Goal: Task Accomplishment & Management: Complete application form

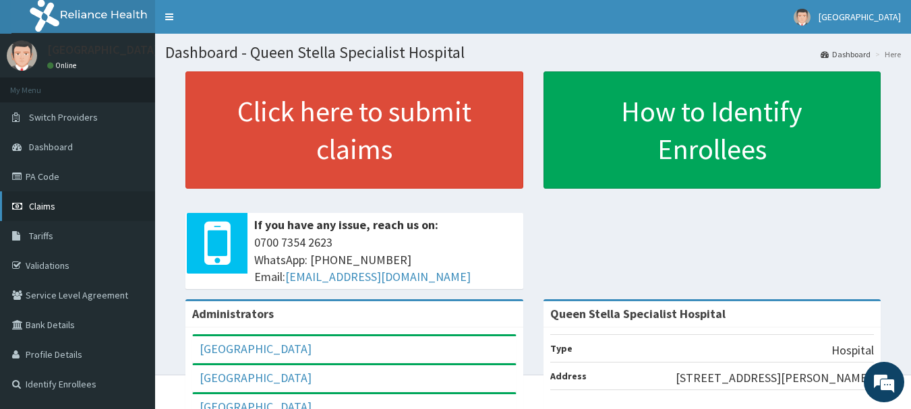
click at [42, 206] on span "Claims" at bounding box center [42, 206] width 26 height 12
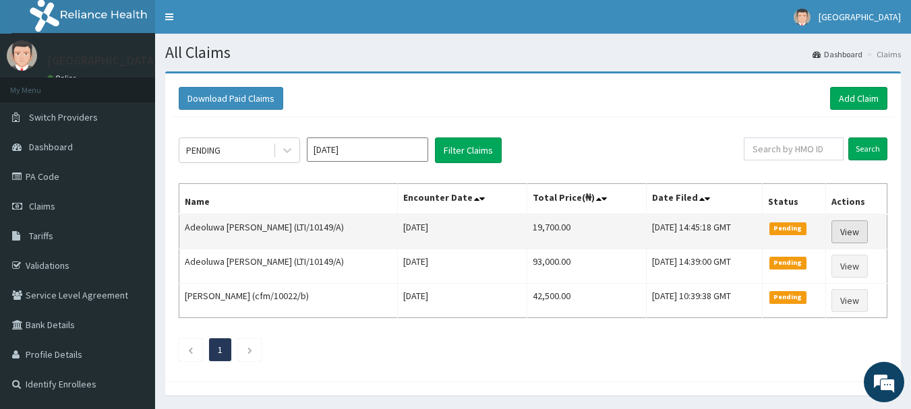
click at [854, 229] on link "View" at bounding box center [849, 231] width 36 height 23
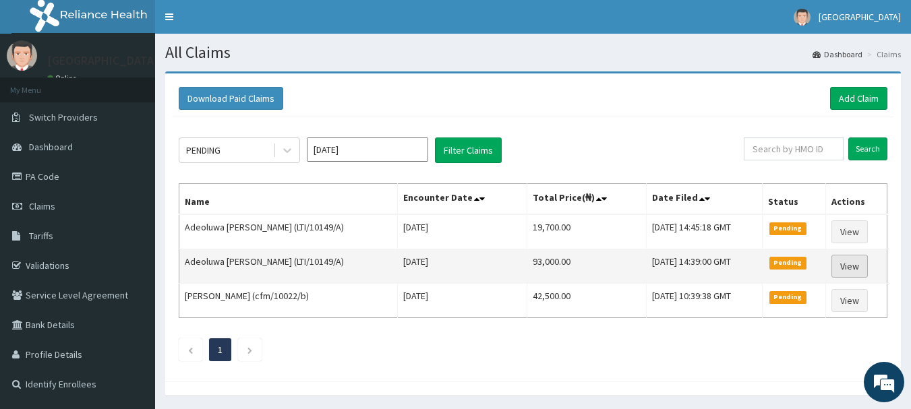
click at [859, 266] on link "View" at bounding box center [849, 266] width 36 height 23
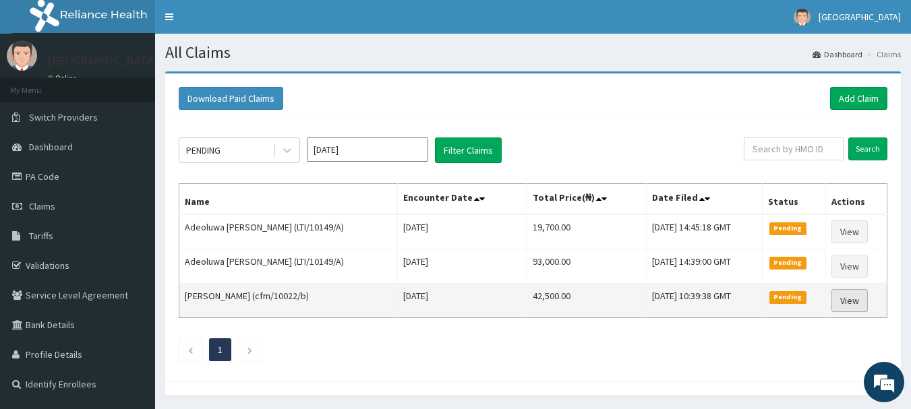
click at [853, 299] on link "View" at bounding box center [849, 300] width 36 height 23
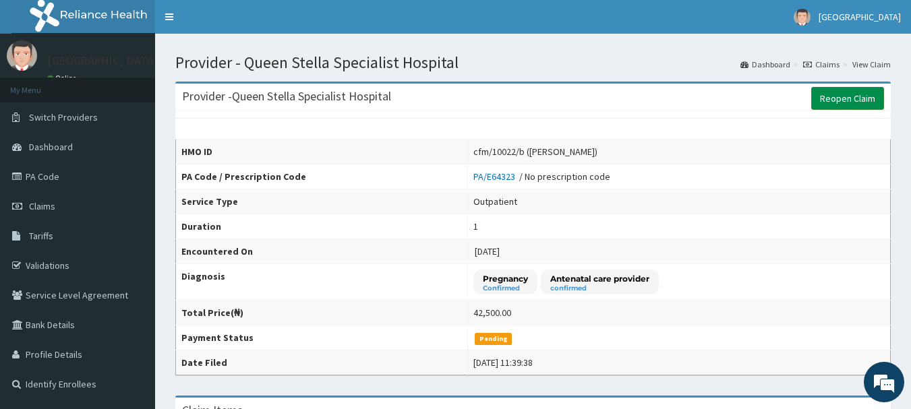
click at [837, 90] on link "Reopen Claim" at bounding box center [847, 98] width 73 height 23
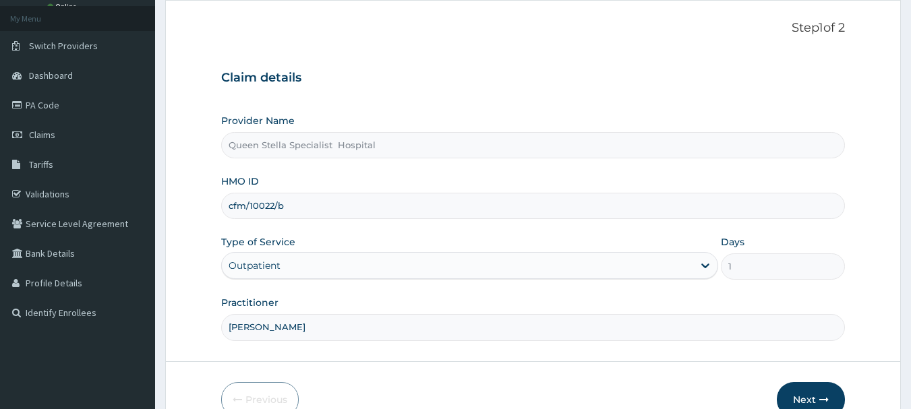
scroll to position [135, 0]
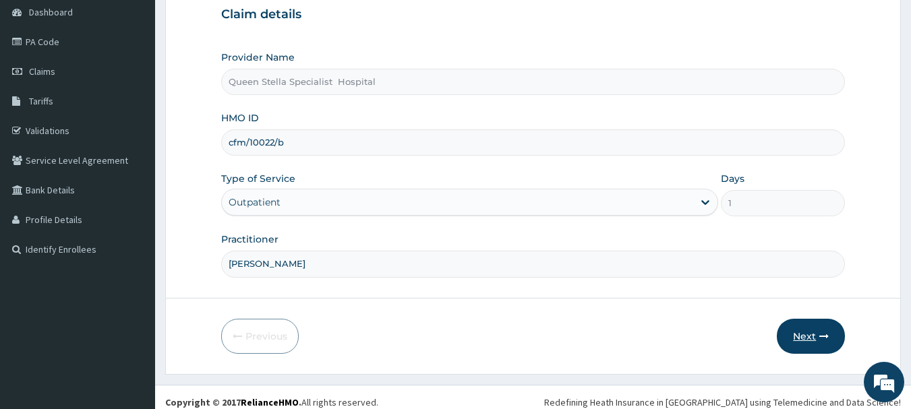
click at [817, 337] on button "Next" at bounding box center [811, 336] width 68 height 35
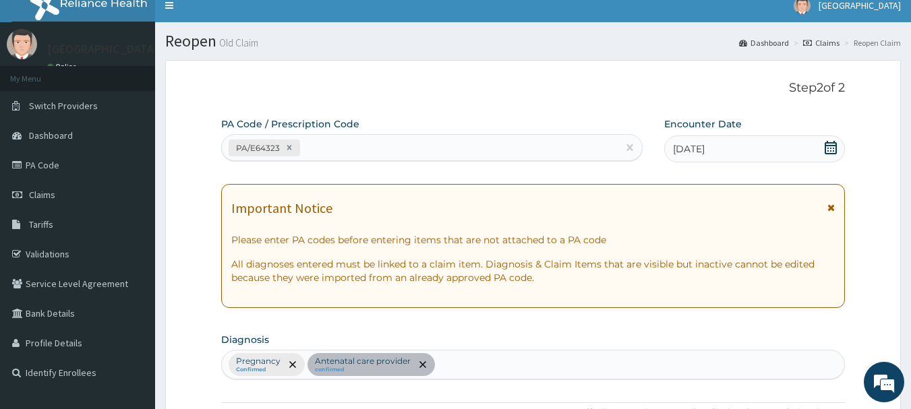
scroll to position [0, 0]
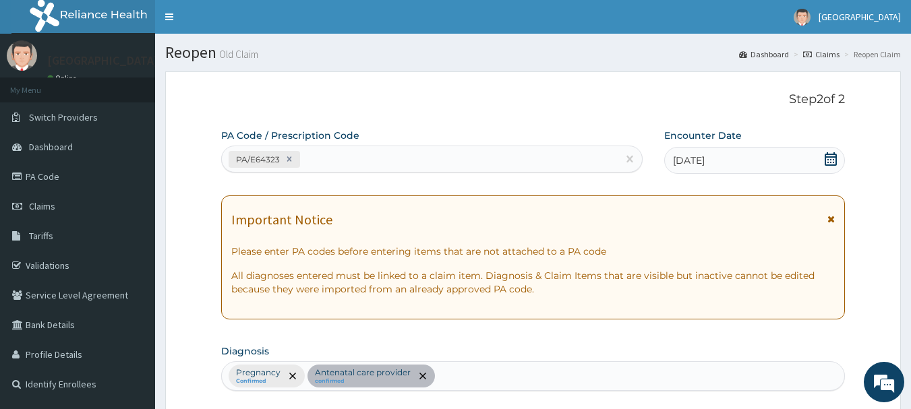
click at [338, 162] on div "PA/E64323" at bounding box center [420, 159] width 396 height 22
type input "PA/E64323"
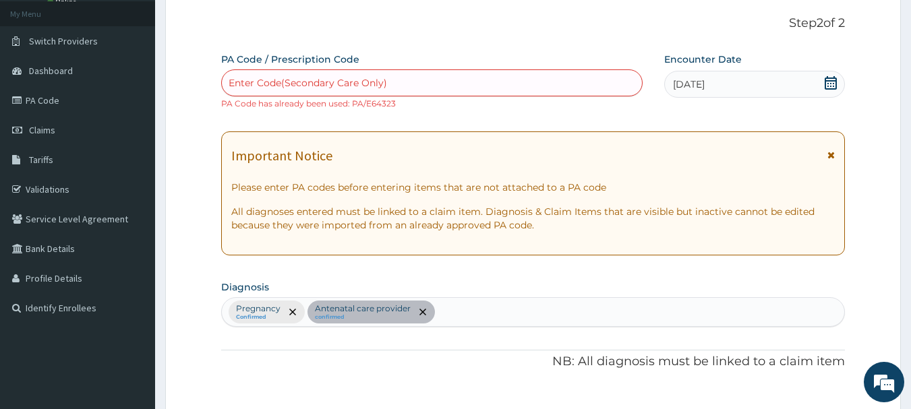
scroll to position [29, 0]
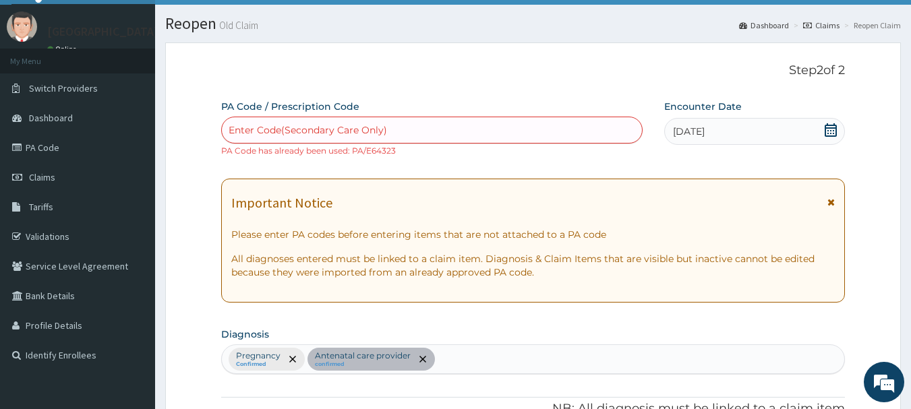
click at [296, 127] on div "Enter Code(Secondary Care Only)" at bounding box center [308, 129] width 158 height 13
paste input "PA/CDF039"
type input "PA/CDF039"
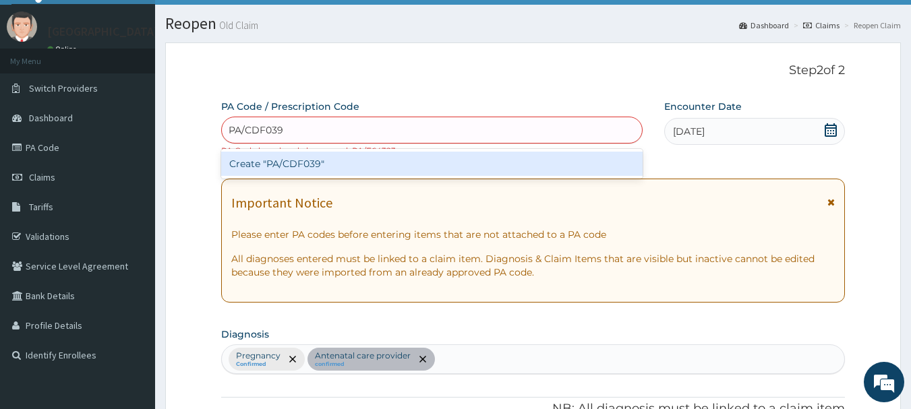
click at [314, 156] on div "Create "PA/CDF039"" at bounding box center [432, 164] width 422 height 24
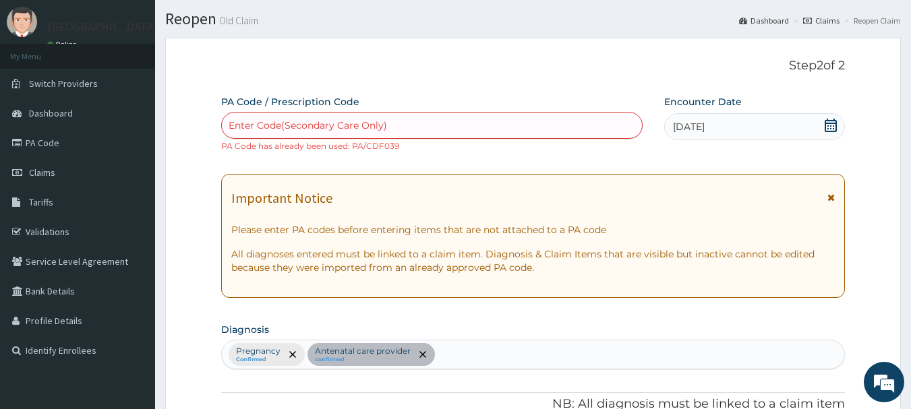
scroll to position [0, 0]
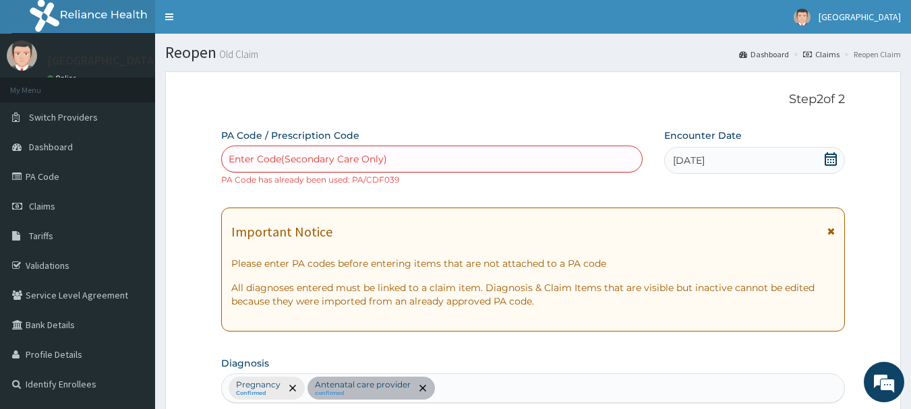
click at [34, 206] on span "Claims" at bounding box center [42, 206] width 26 height 12
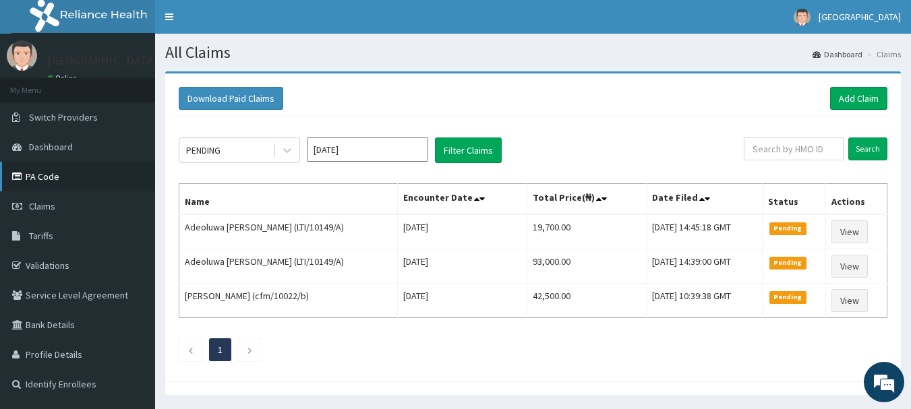
click at [35, 173] on link "PA Code" at bounding box center [77, 177] width 155 height 30
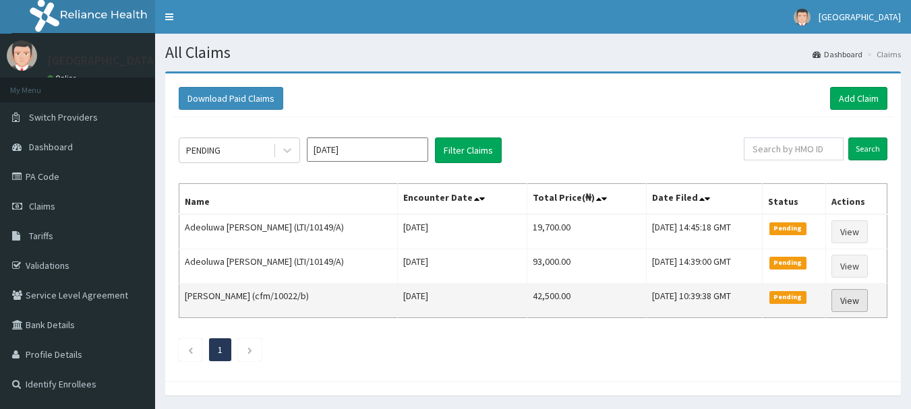
click at [851, 303] on link "View" at bounding box center [849, 300] width 36 height 23
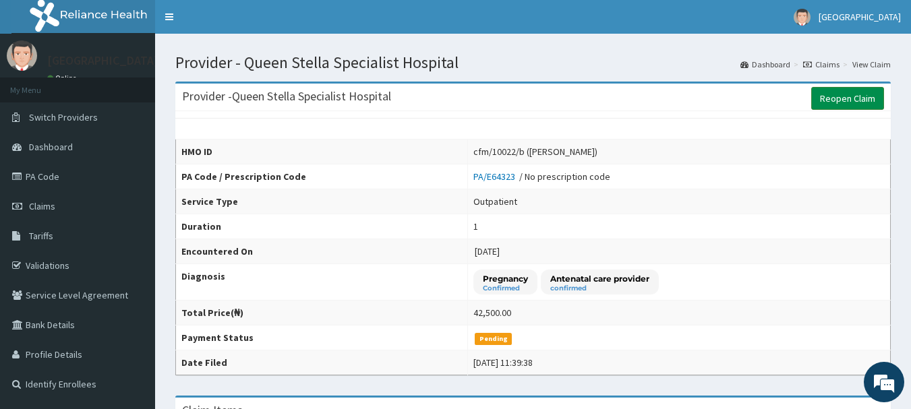
click at [843, 98] on link "Reopen Claim" at bounding box center [847, 98] width 73 height 23
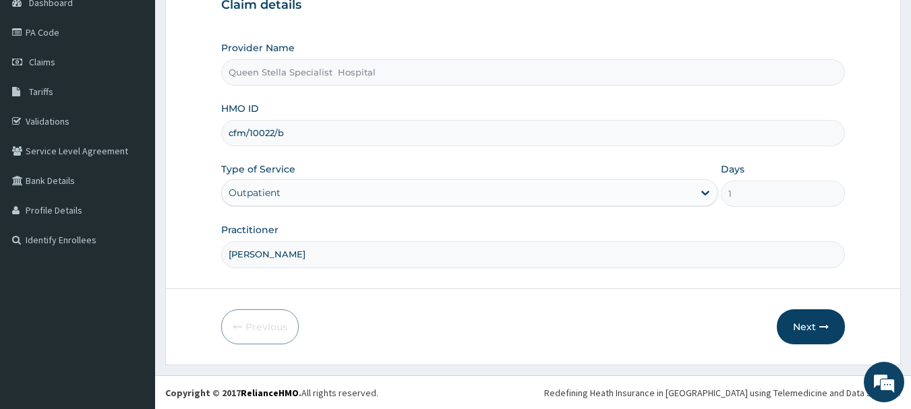
scroll to position [145, 0]
click at [798, 329] on button "Next" at bounding box center [811, 326] width 68 height 35
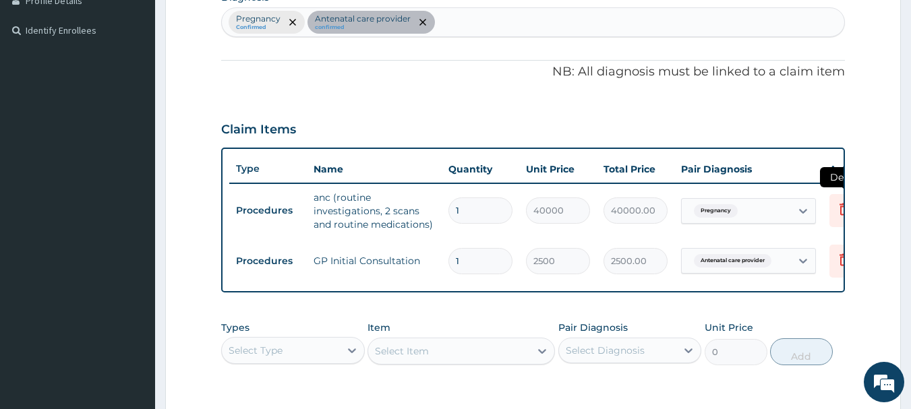
scroll to position [0, 0]
click at [837, 211] on icon at bounding box center [844, 209] width 16 height 16
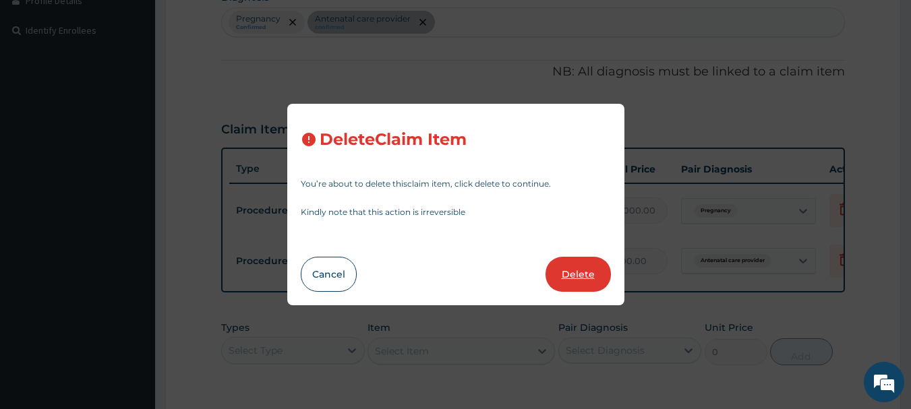
click at [570, 276] on button "Delete" at bounding box center [577, 274] width 65 height 35
type input "2500"
type input "2500.00"
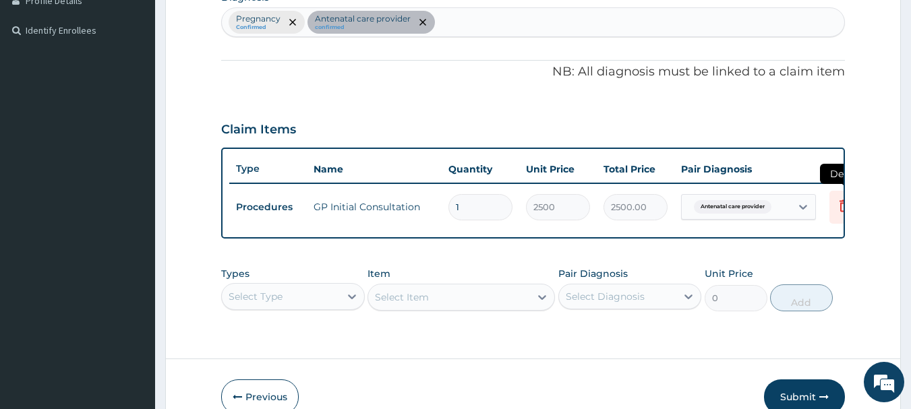
click at [839, 206] on icon at bounding box center [844, 206] width 16 height 16
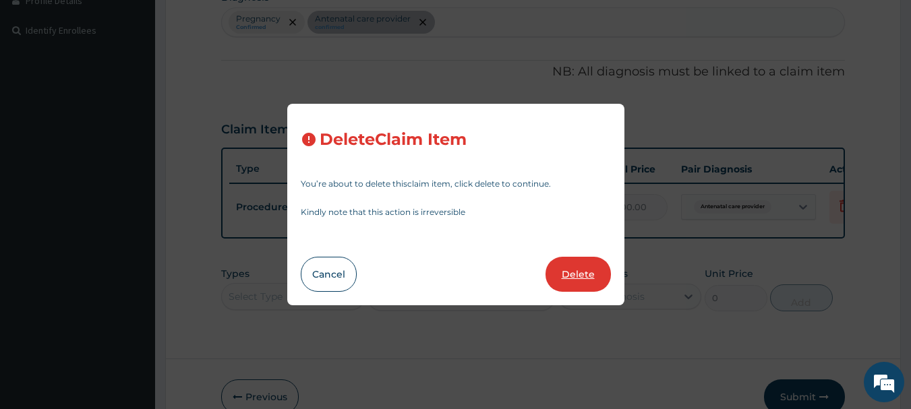
click at [583, 274] on button "Delete" at bounding box center [577, 274] width 65 height 35
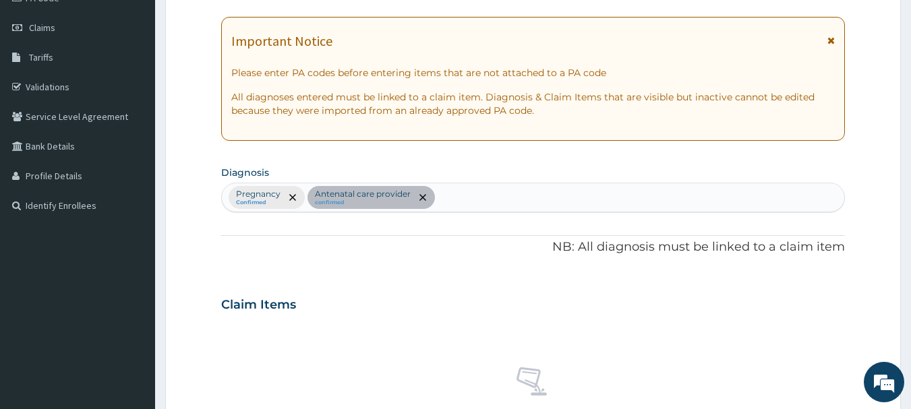
scroll to position [152, 0]
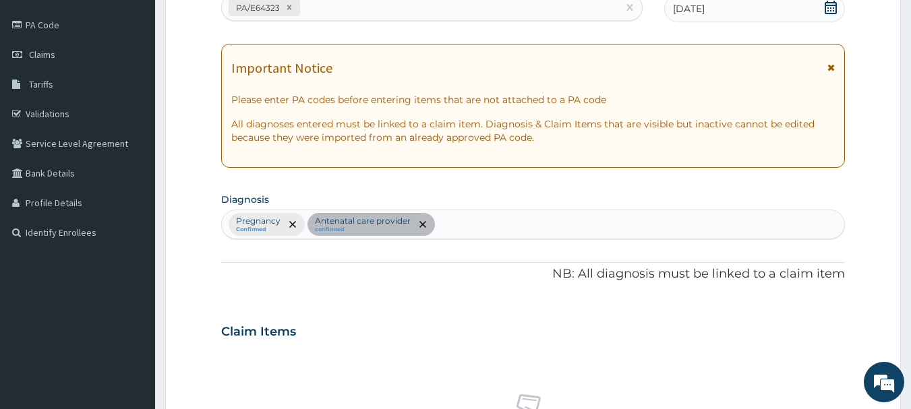
click at [425, 223] on span "remove selection option" at bounding box center [423, 224] width 12 height 12
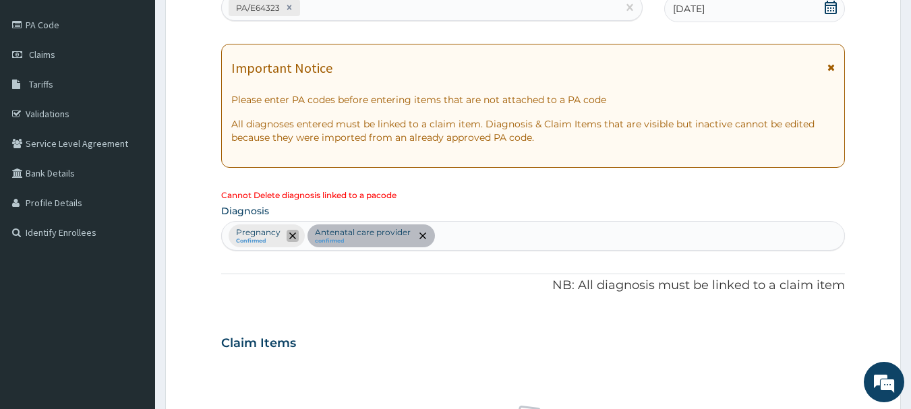
click at [289, 236] on icon "remove selection option" at bounding box center [292, 236] width 7 height 7
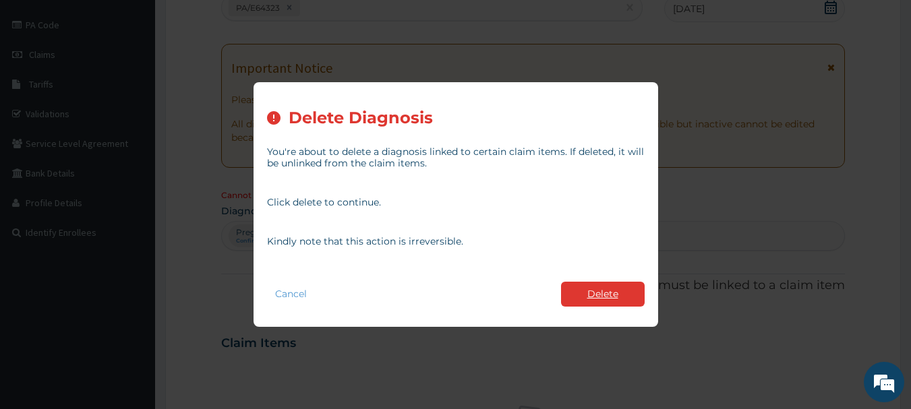
click at [594, 296] on button "Delete" at bounding box center [603, 294] width 84 height 25
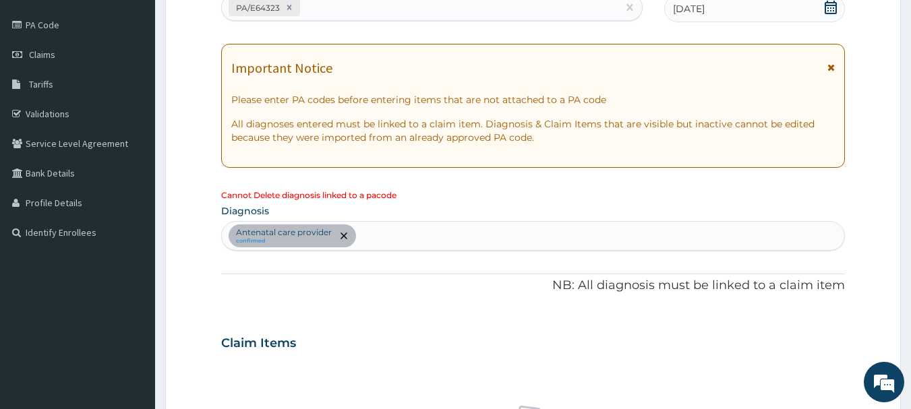
click at [336, 231] on div at bounding box center [343, 236] width 19 height 22
click at [339, 231] on span "remove selection option" at bounding box center [344, 236] width 12 height 12
click at [346, 234] on icon "remove selection option" at bounding box center [343, 236] width 7 height 7
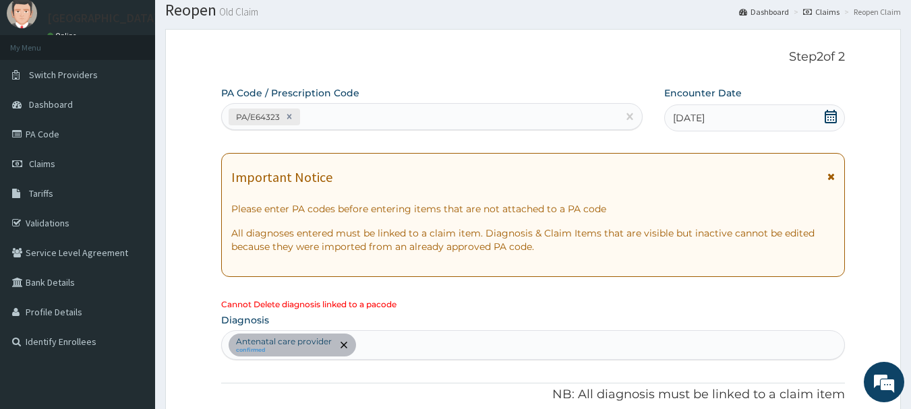
scroll to position [17, 0]
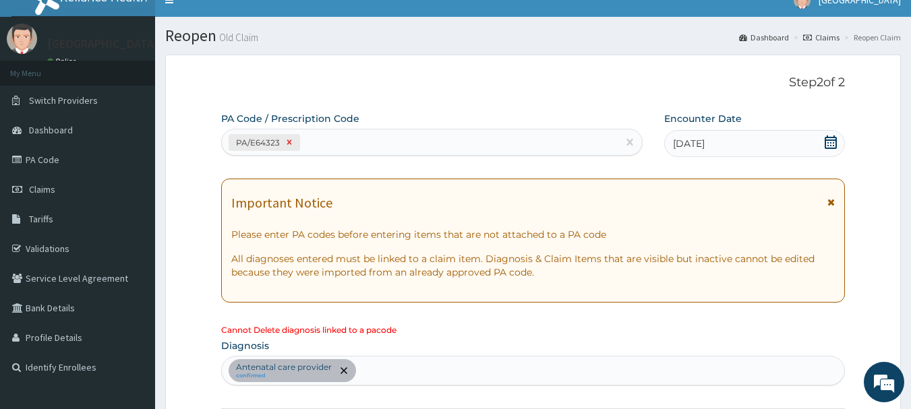
click at [285, 142] on icon at bounding box center [289, 142] width 9 height 9
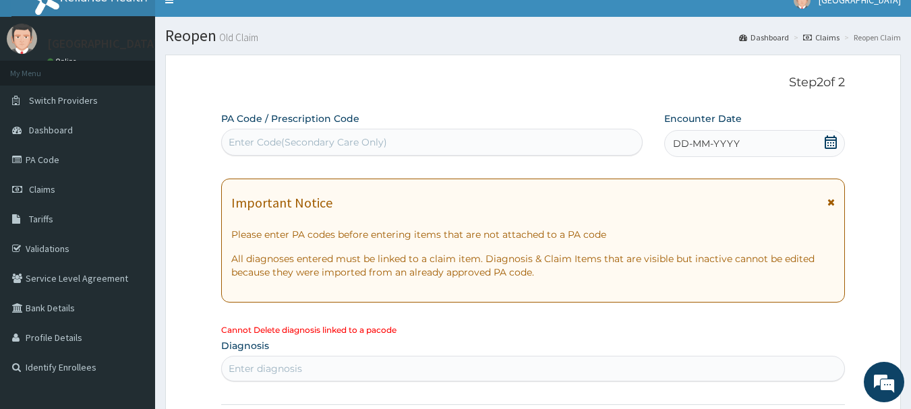
click at [276, 140] on div "Enter Code(Secondary Care Only)" at bounding box center [308, 142] width 158 height 13
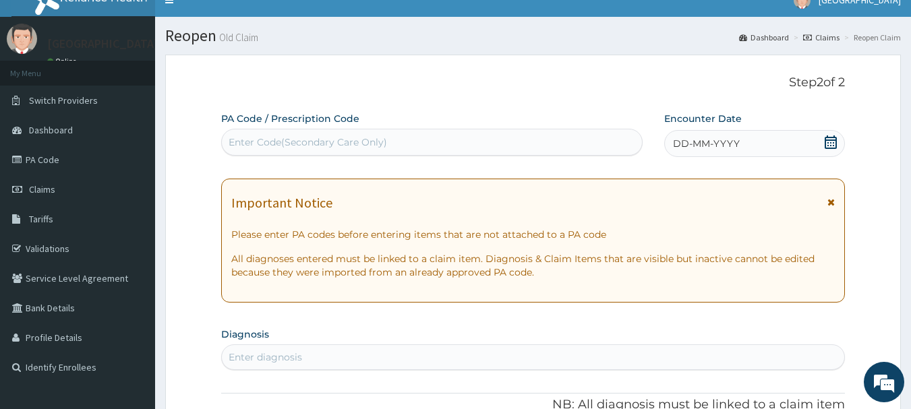
paste input "PA/CDF039"
type input "PA/CDF039"
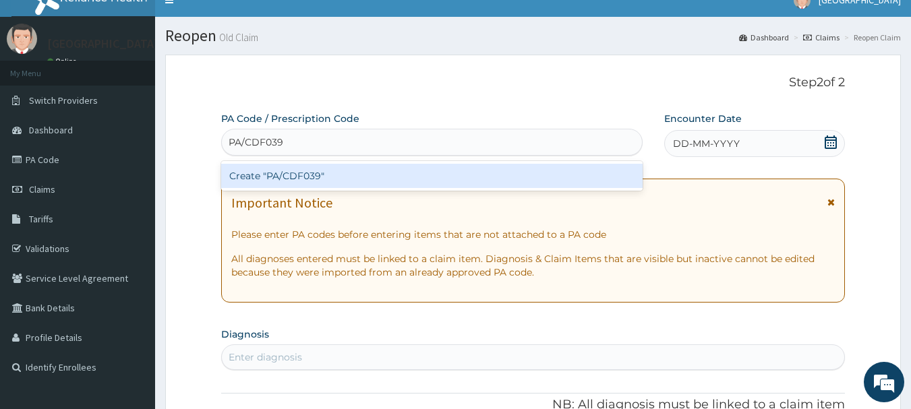
click at [295, 174] on div "Create "PA/CDF039"" at bounding box center [432, 176] width 422 height 24
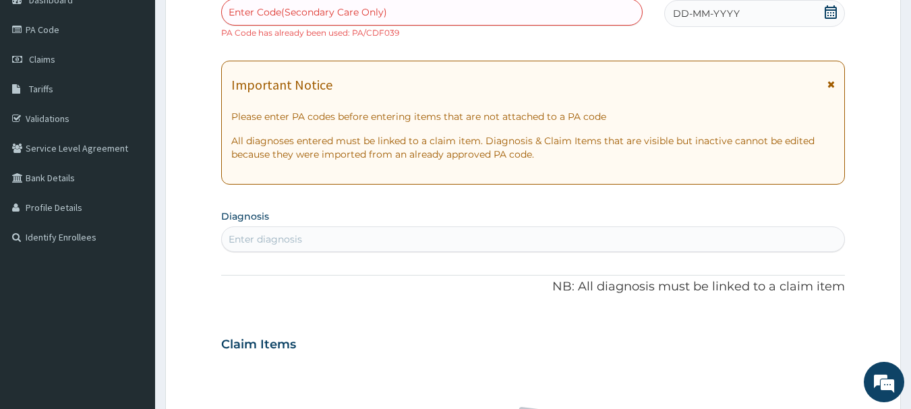
scroll to position [0, 0]
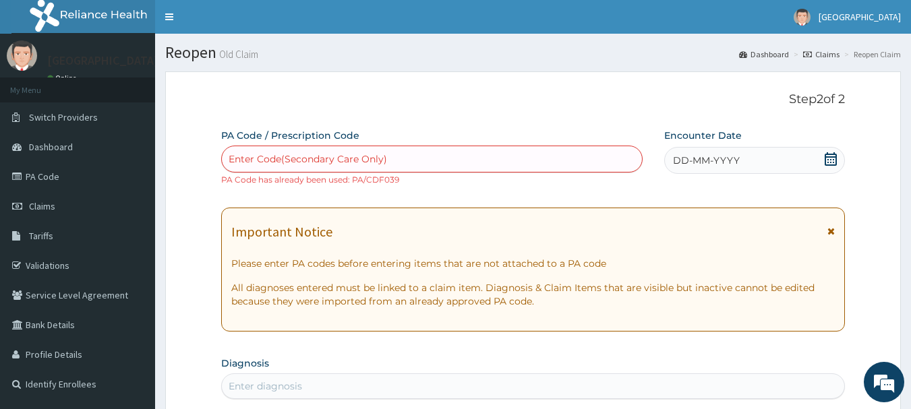
click at [831, 229] on icon at bounding box center [830, 231] width 7 height 9
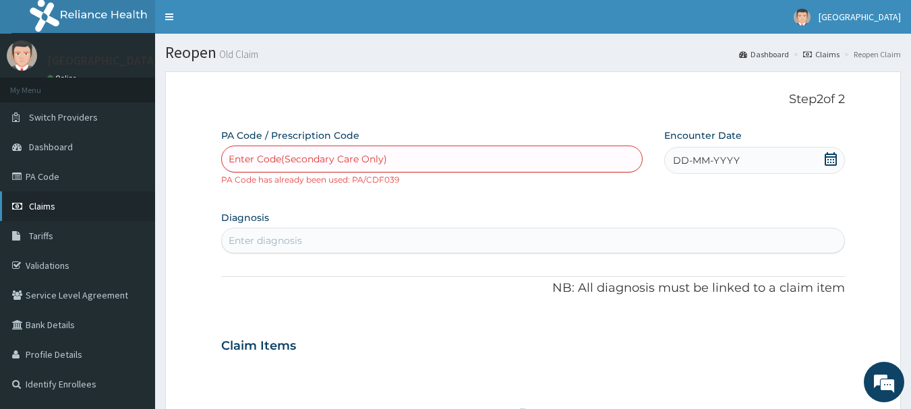
click at [36, 204] on span "Claims" at bounding box center [42, 206] width 26 height 12
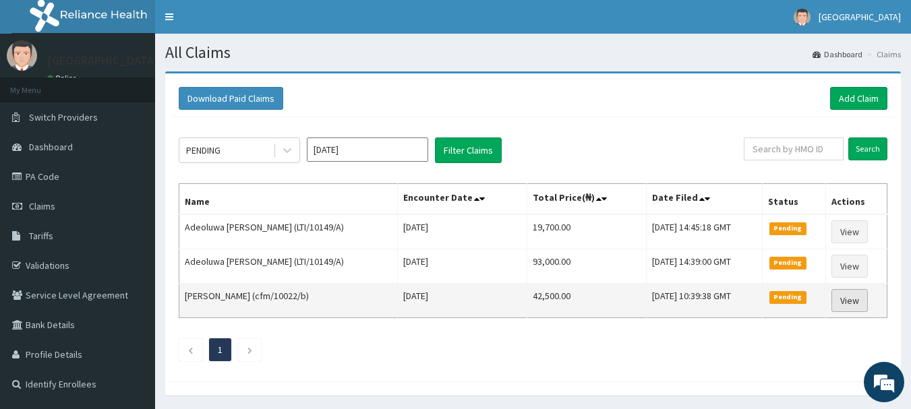
click at [858, 303] on link "View" at bounding box center [849, 300] width 36 height 23
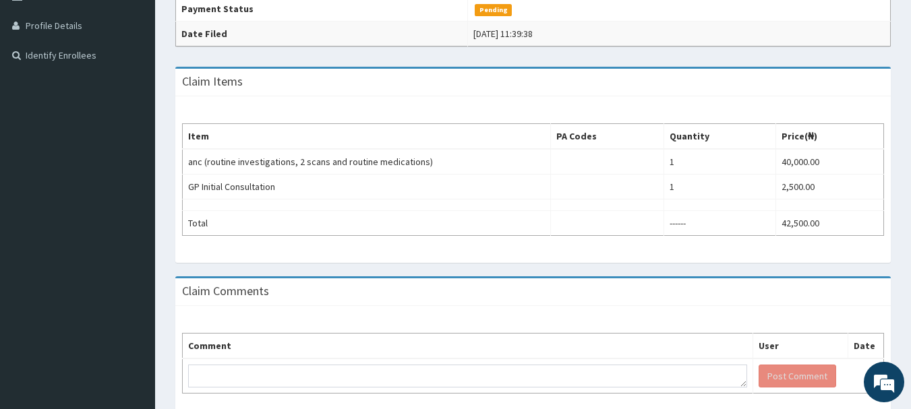
scroll to position [388, 0]
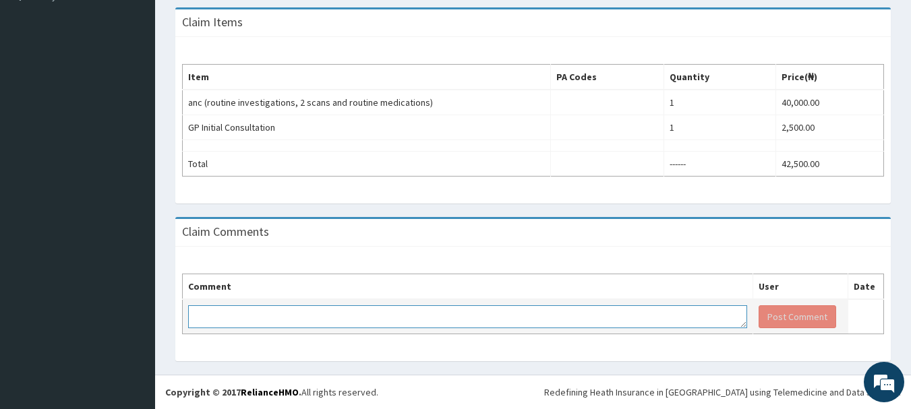
click at [278, 319] on textarea at bounding box center [467, 316] width 559 height 23
paste textarea "PA/CDF039"
type textarea "PA CODE ISSUED PA/CDF039"
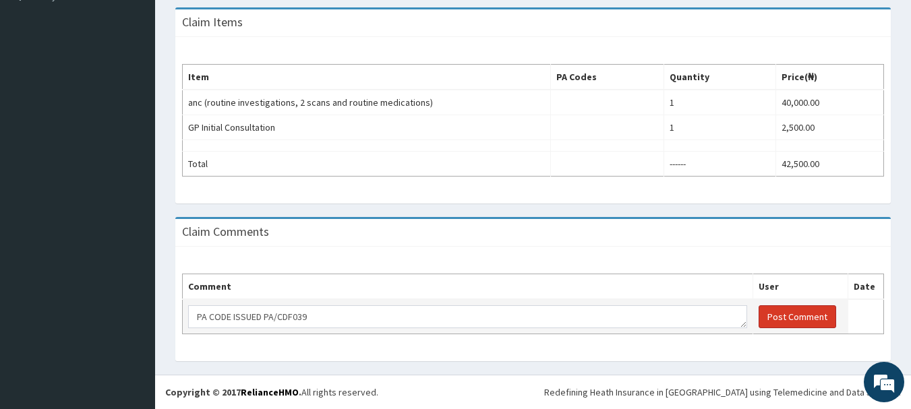
click at [791, 319] on button "Post Comment" at bounding box center [798, 316] width 78 height 23
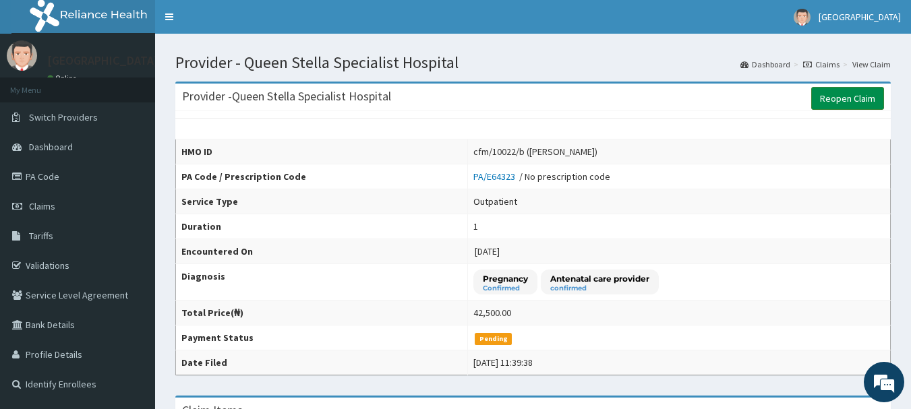
click at [846, 95] on link "Reopen Claim" at bounding box center [847, 98] width 73 height 23
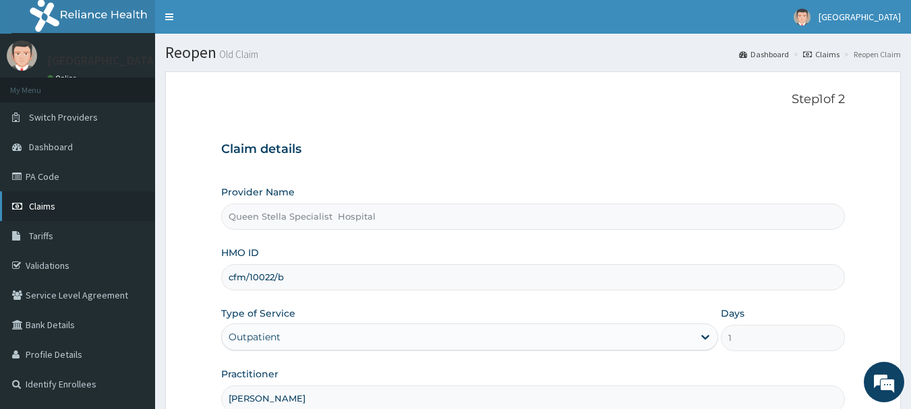
click at [40, 201] on span "Claims" at bounding box center [42, 206] width 26 height 12
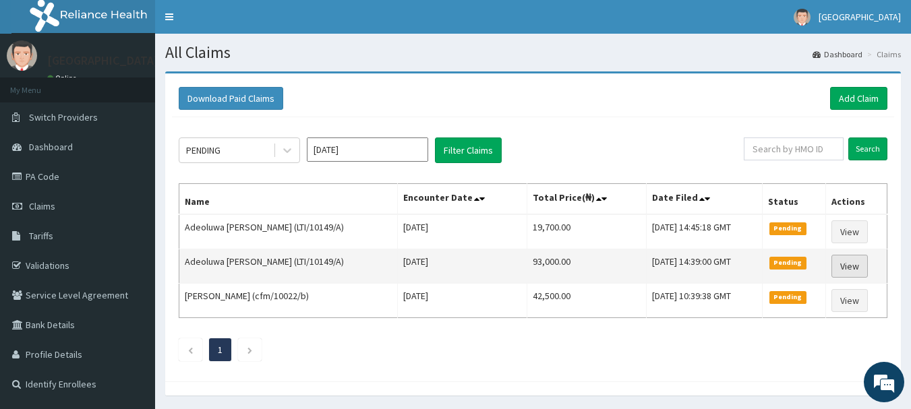
click at [849, 268] on link "View" at bounding box center [849, 266] width 36 height 23
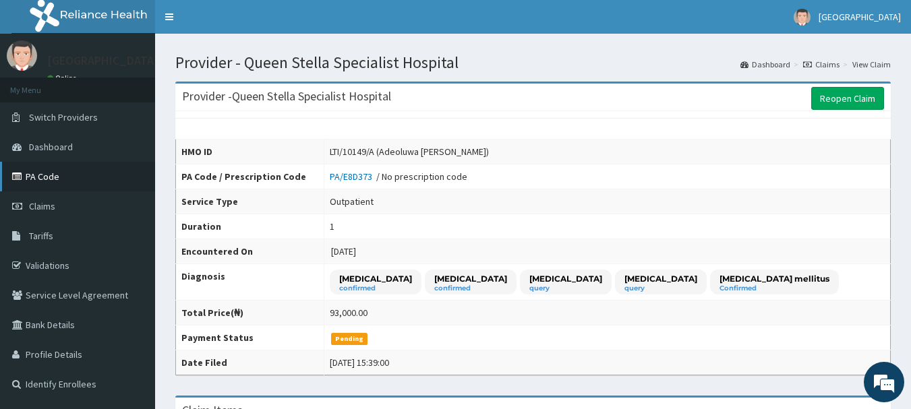
click at [34, 173] on link "PA Code" at bounding box center [77, 177] width 155 height 30
